Goal: Transaction & Acquisition: Purchase product/service

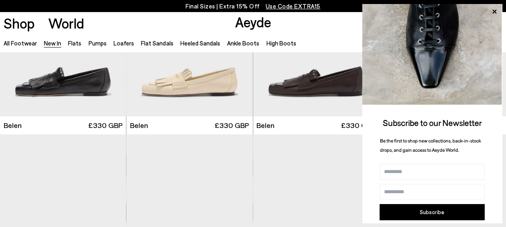
scroll to position [111, 0]
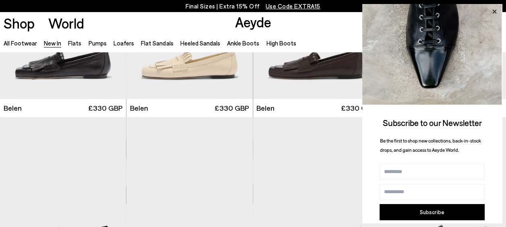
click at [495, 10] on icon at bounding box center [494, 12] width 4 height 4
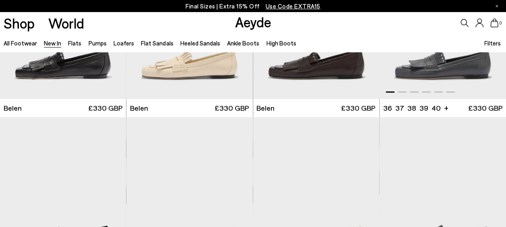
click at [436, 68] on img "1 / 6" at bounding box center [442, 19] width 126 height 158
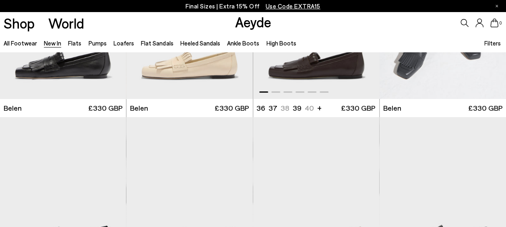
click at [339, 78] on img "1 / 6" at bounding box center [316, 19] width 126 height 158
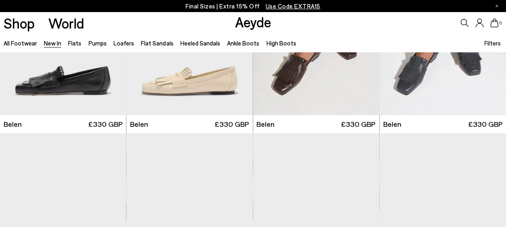
scroll to position [20, 0]
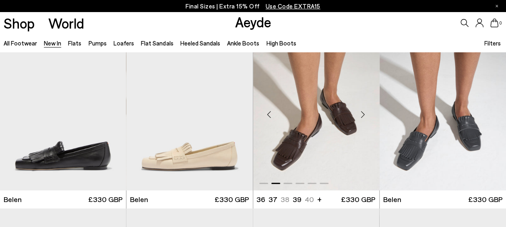
click at [362, 111] on div "Next slide" at bounding box center [363, 114] width 24 height 24
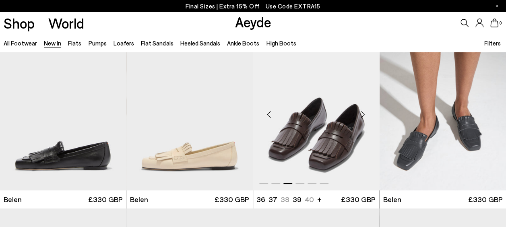
click at [362, 113] on div "Next slide" at bounding box center [363, 114] width 24 height 24
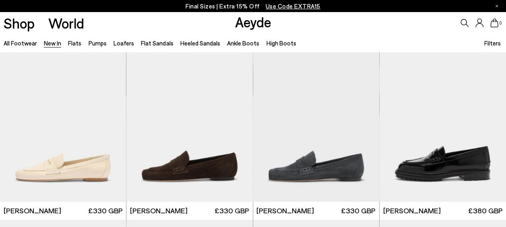
scroll to position [364, 0]
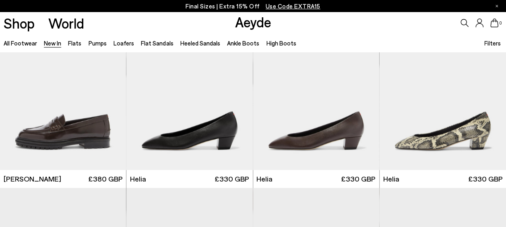
scroll to position [583, 0]
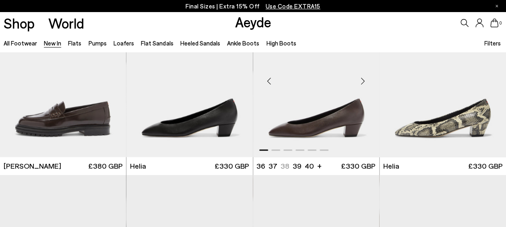
click at [347, 119] on img "1 / 6" at bounding box center [316, 77] width 126 height 158
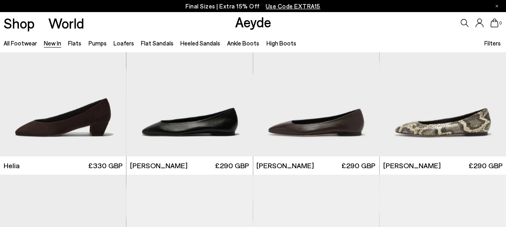
scroll to position [757, 0]
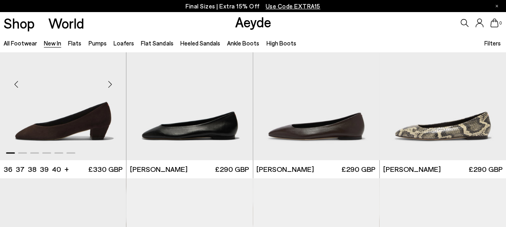
click at [76, 118] on img "1 / 6" at bounding box center [63, 80] width 126 height 158
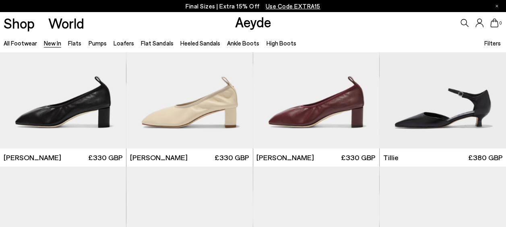
scroll to position [1308, 0]
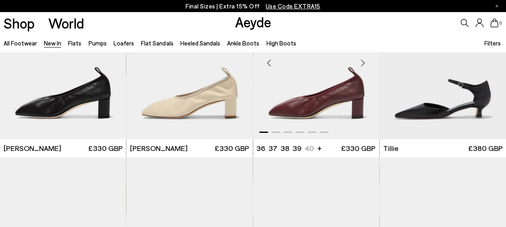
click at [363, 62] on div "Next slide" at bounding box center [363, 63] width 24 height 24
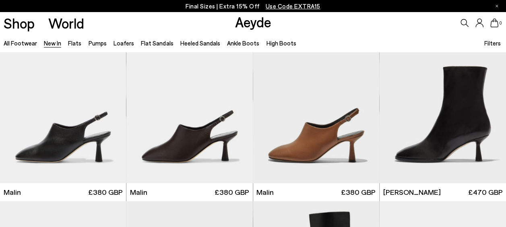
scroll to position [1802, 0]
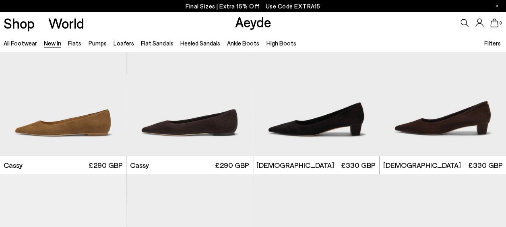
scroll to position [2915, 0]
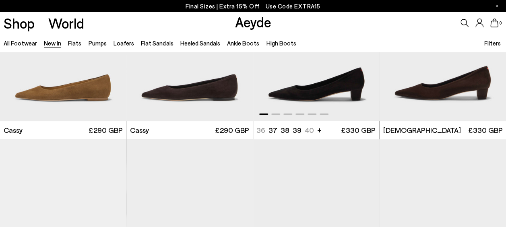
click at [372, 76] on img "1 / 6" at bounding box center [316, 42] width 126 height 158
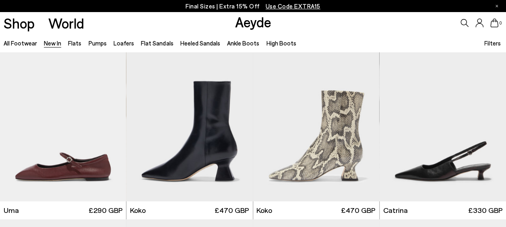
scroll to position [3376, 0]
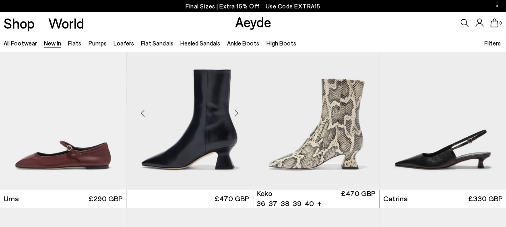
click at [220, 142] on img at bounding box center [189, 110] width 126 height 158
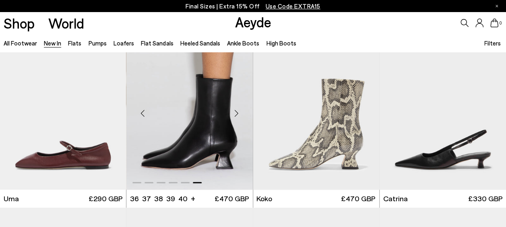
click at [235, 114] on div "Next slide" at bounding box center [236, 113] width 24 height 24
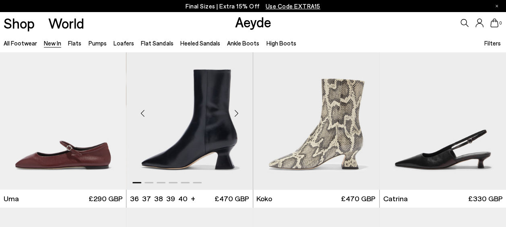
click at [234, 113] on div "Next slide" at bounding box center [236, 113] width 24 height 24
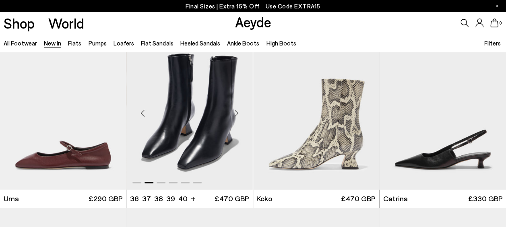
click at [233, 113] on div "Next slide" at bounding box center [236, 113] width 24 height 24
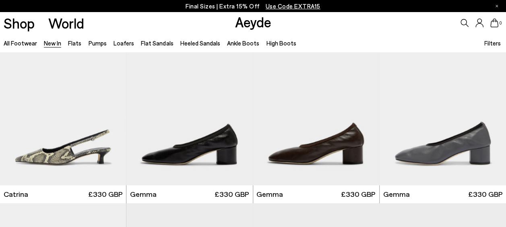
scroll to position [3569, 0]
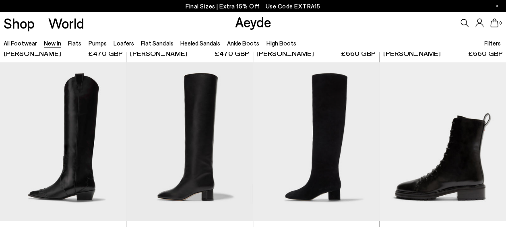
scroll to position [5833, 0]
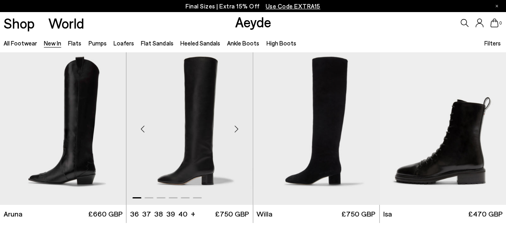
click at [236, 130] on div "Next slide" at bounding box center [236, 129] width 24 height 24
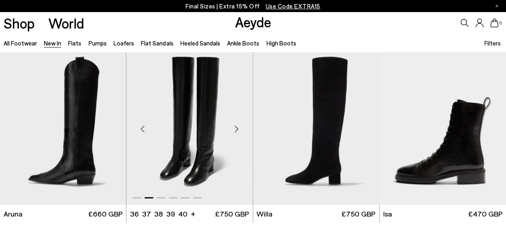
click at [235, 130] on div "Next slide" at bounding box center [236, 129] width 24 height 24
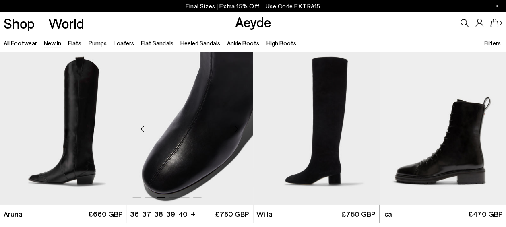
click at [235, 130] on div "Next slide" at bounding box center [236, 129] width 24 height 24
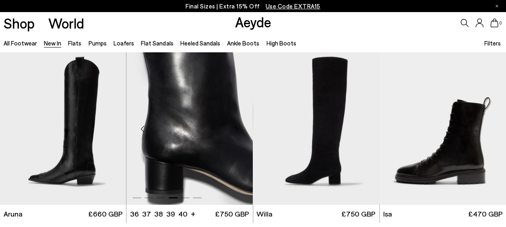
click at [235, 130] on div "Next slide" at bounding box center [236, 129] width 24 height 24
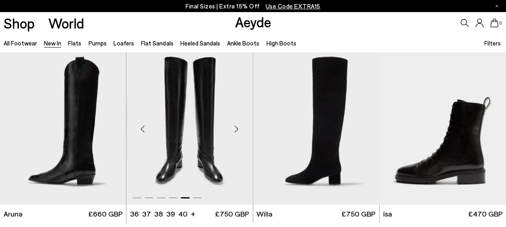
click at [235, 130] on div "Next slide" at bounding box center [236, 129] width 24 height 24
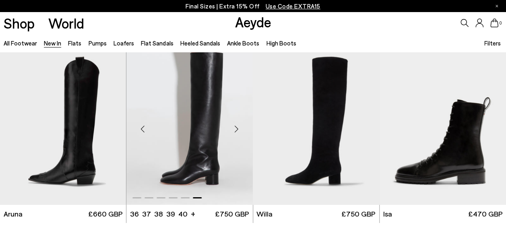
click at [235, 130] on div "Next slide" at bounding box center [236, 129] width 24 height 24
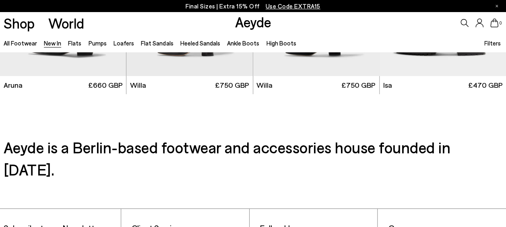
scroll to position [5978, 0]
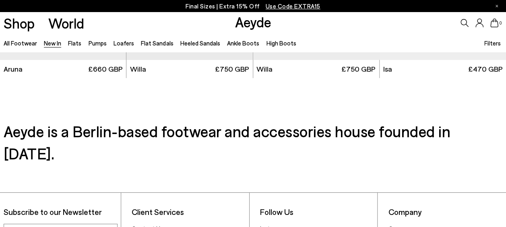
click at [53, 45] on link "New In" at bounding box center [52, 42] width 17 height 7
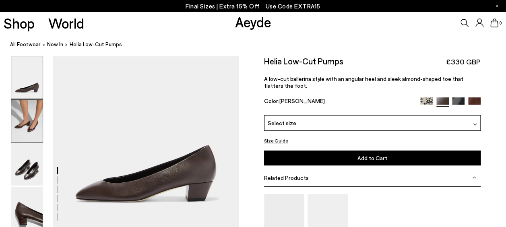
click at [28, 118] on img at bounding box center [26, 121] width 31 height 42
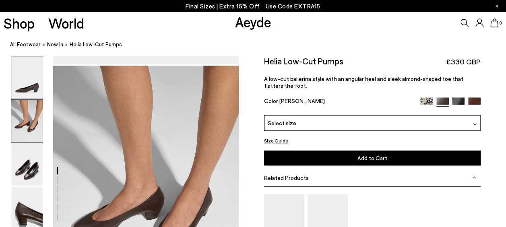
scroll to position [173, 0]
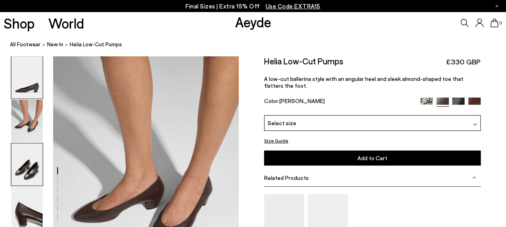
click at [34, 171] on img at bounding box center [26, 164] width 31 height 42
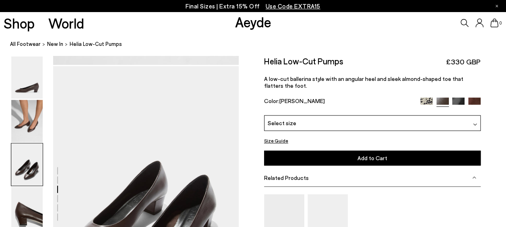
scroll to position [421, 0]
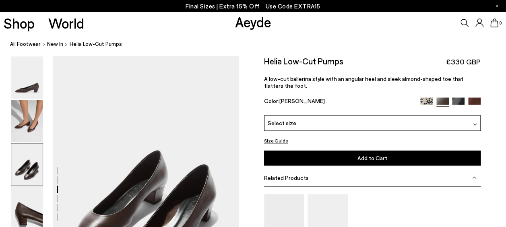
click at [477, 122] on div "Select size" at bounding box center [372, 123] width 216 height 16
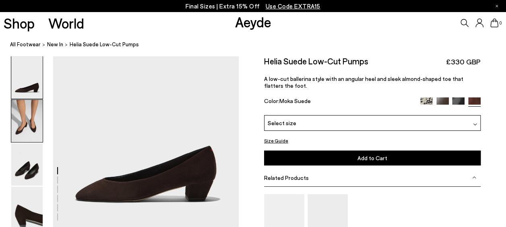
click at [31, 117] on img at bounding box center [26, 121] width 31 height 42
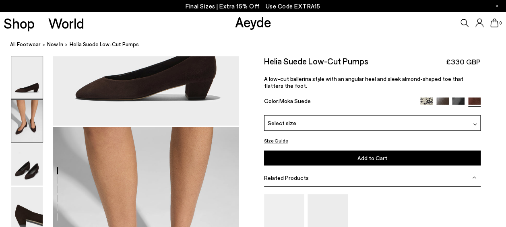
scroll to position [173, 0]
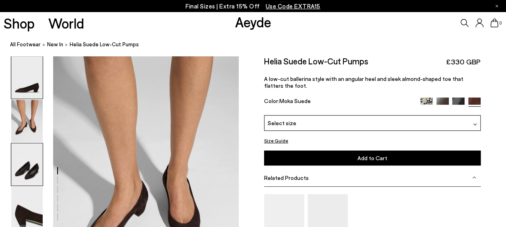
click at [27, 158] on img at bounding box center [26, 164] width 31 height 42
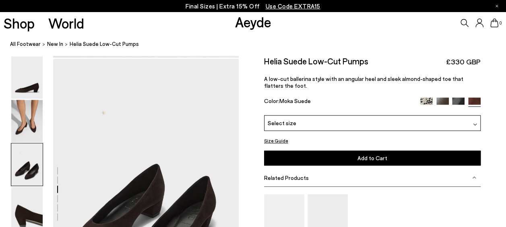
scroll to position [421, 0]
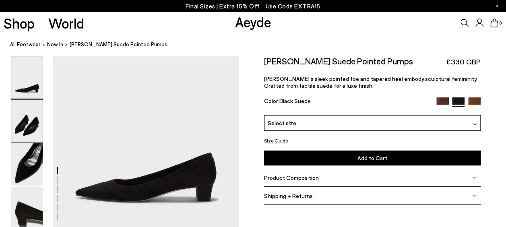
click at [33, 121] on img at bounding box center [26, 121] width 31 height 42
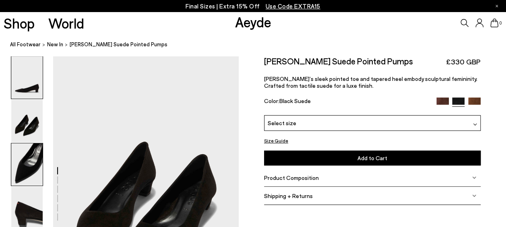
click at [32, 159] on img at bounding box center [26, 164] width 31 height 42
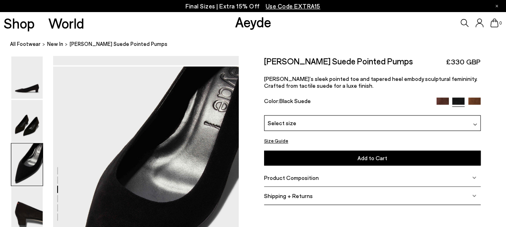
scroll to position [421, 0]
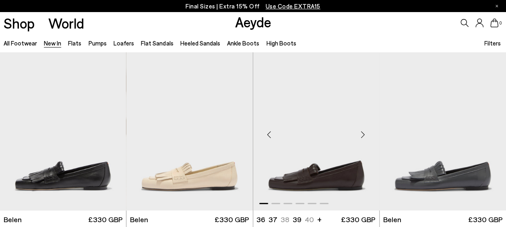
click at [319, 175] on img "1 / 6" at bounding box center [316, 131] width 126 height 158
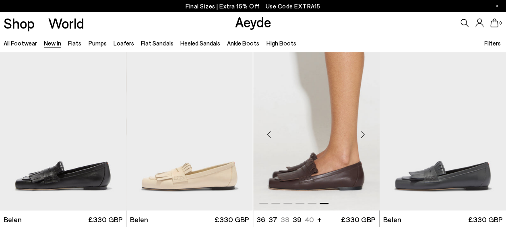
click at [365, 131] on div "Next slide" at bounding box center [363, 134] width 24 height 24
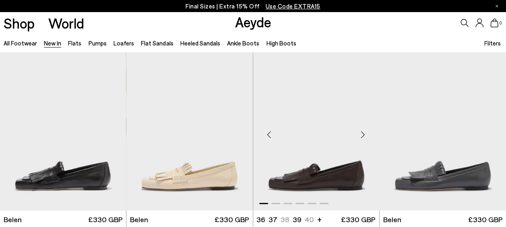
click at [362, 133] on div "Next slide" at bounding box center [363, 134] width 24 height 24
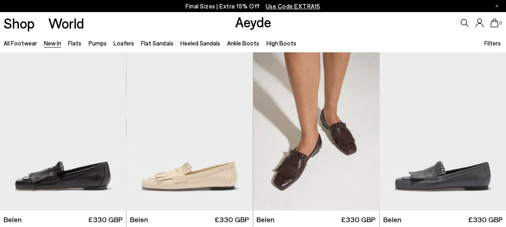
click at [209, 6] on p "Final Sizes | Extra 15% Off Use Code EXTRA15" at bounding box center [252, 6] width 135 height 10
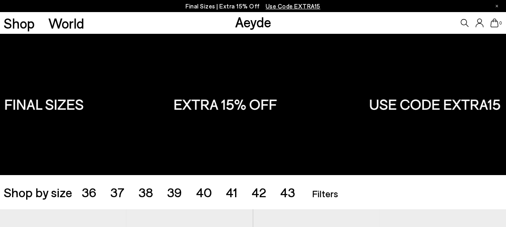
click at [148, 191] on span "38" at bounding box center [145, 191] width 14 height 15
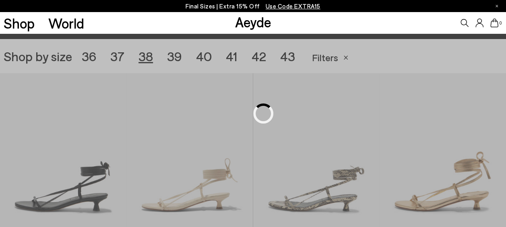
scroll to position [141, 0]
